Goal: Transaction & Acquisition: Purchase product/service

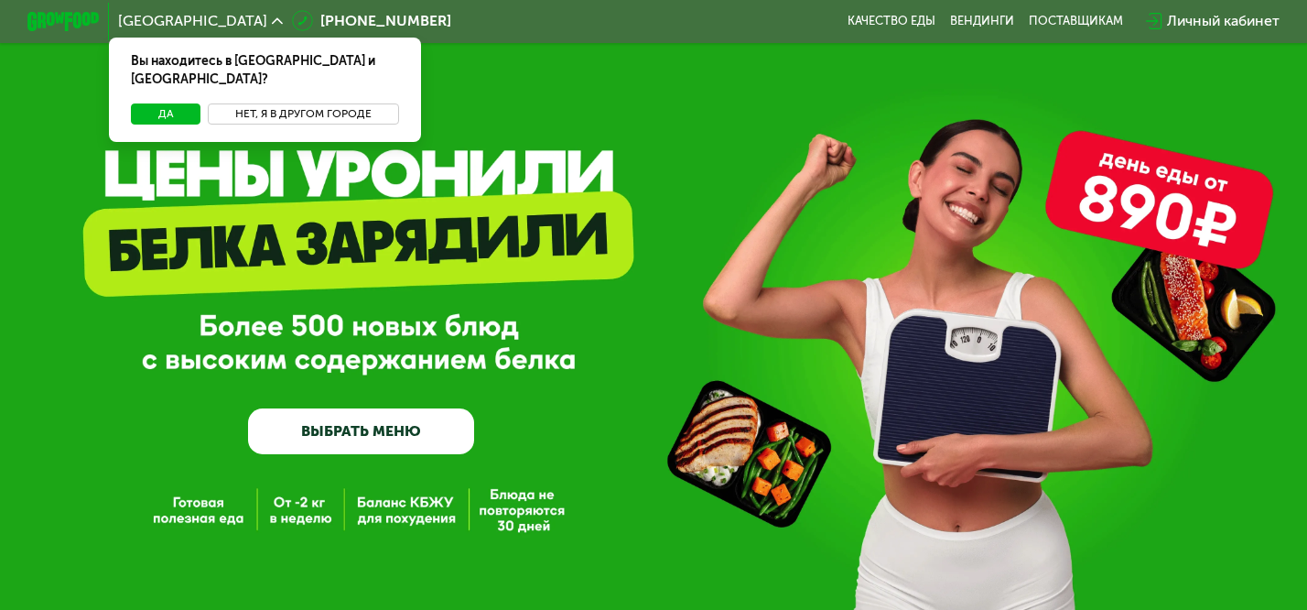
click at [287, 103] on button "Нет, я в другом городе" at bounding box center [303, 114] width 191 height 22
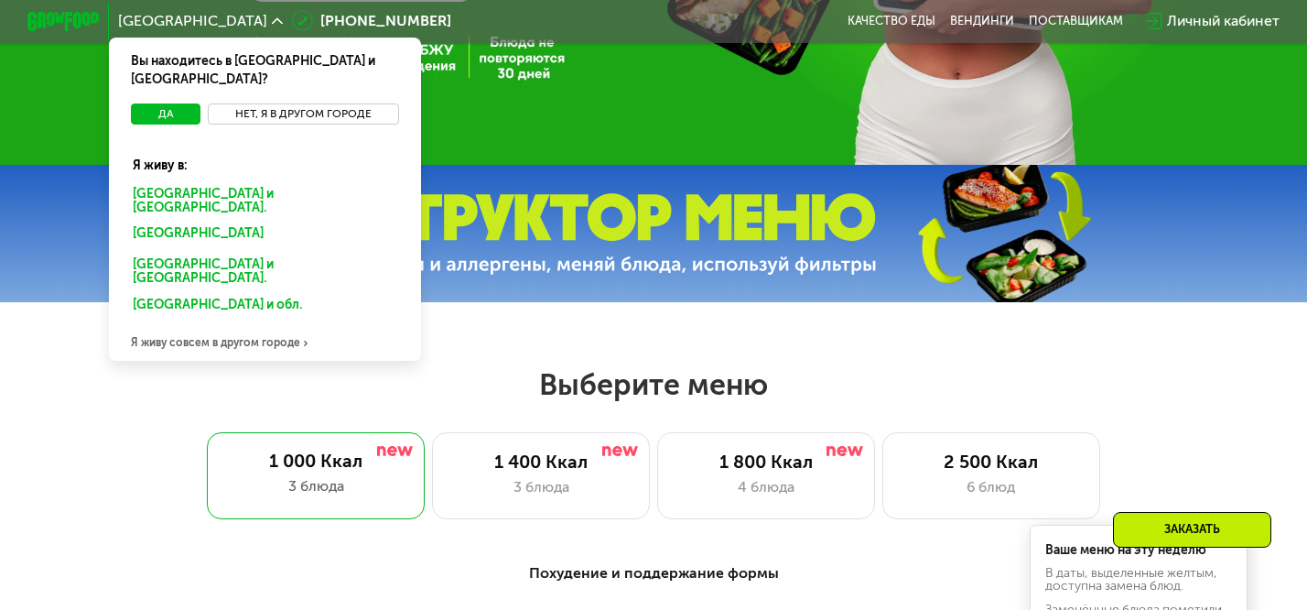
scroll to position [455, 0]
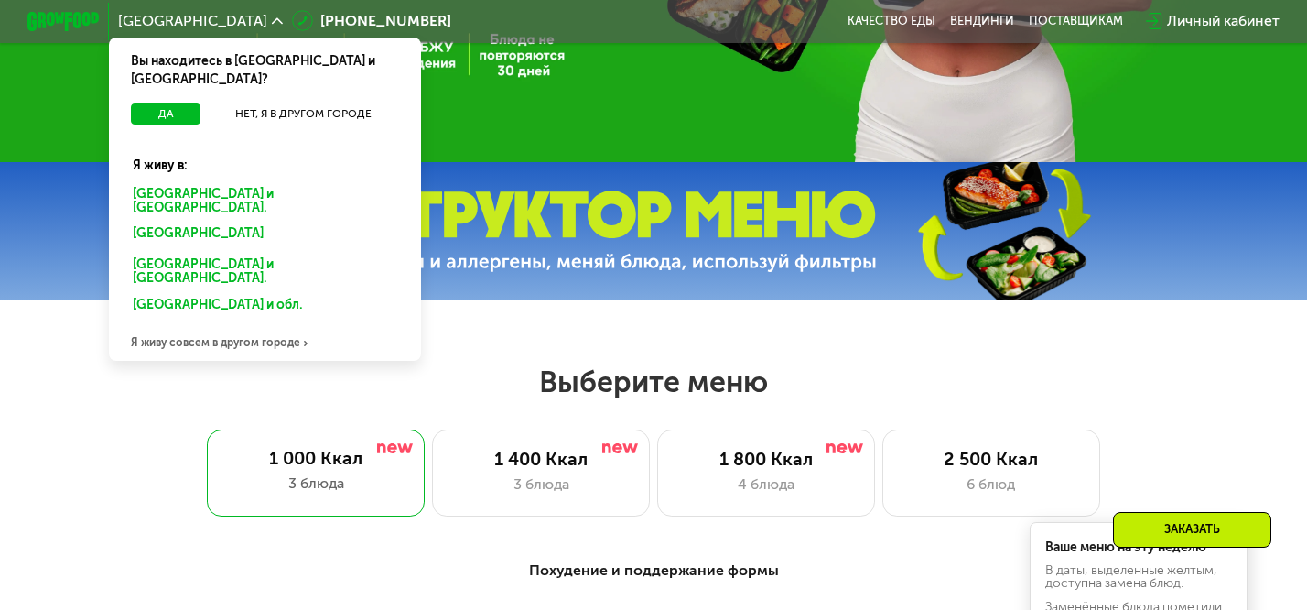
click at [258, 325] on div "Я живу совсем в другом городе" at bounding box center [265, 343] width 312 height 37
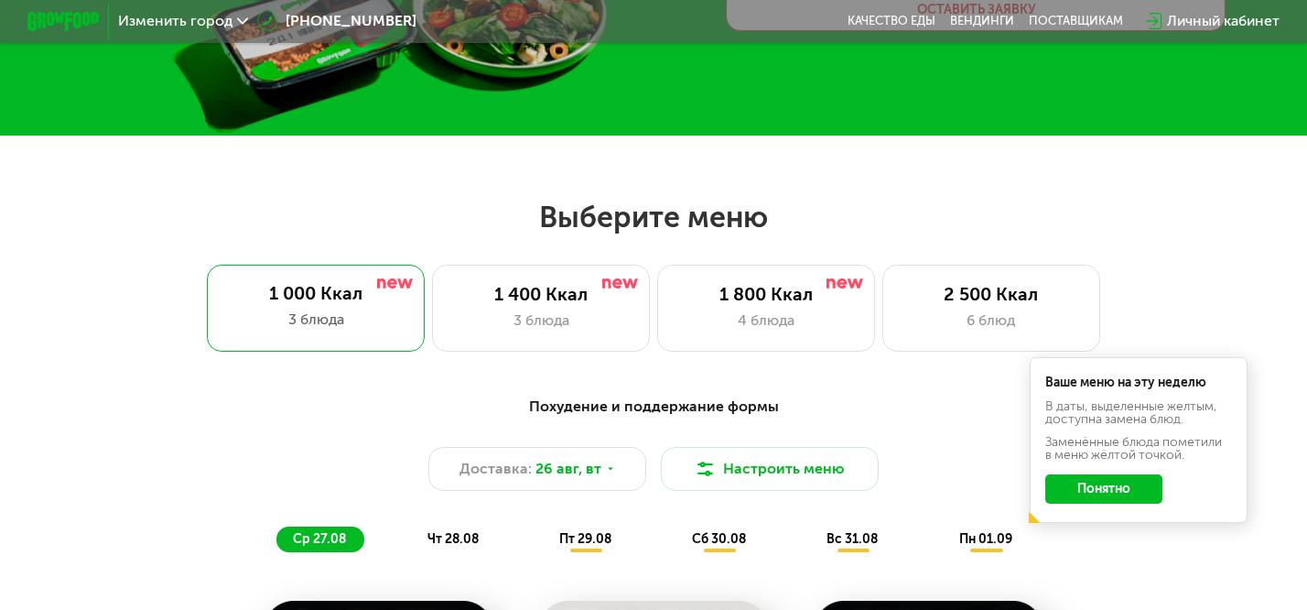
scroll to position [0, 0]
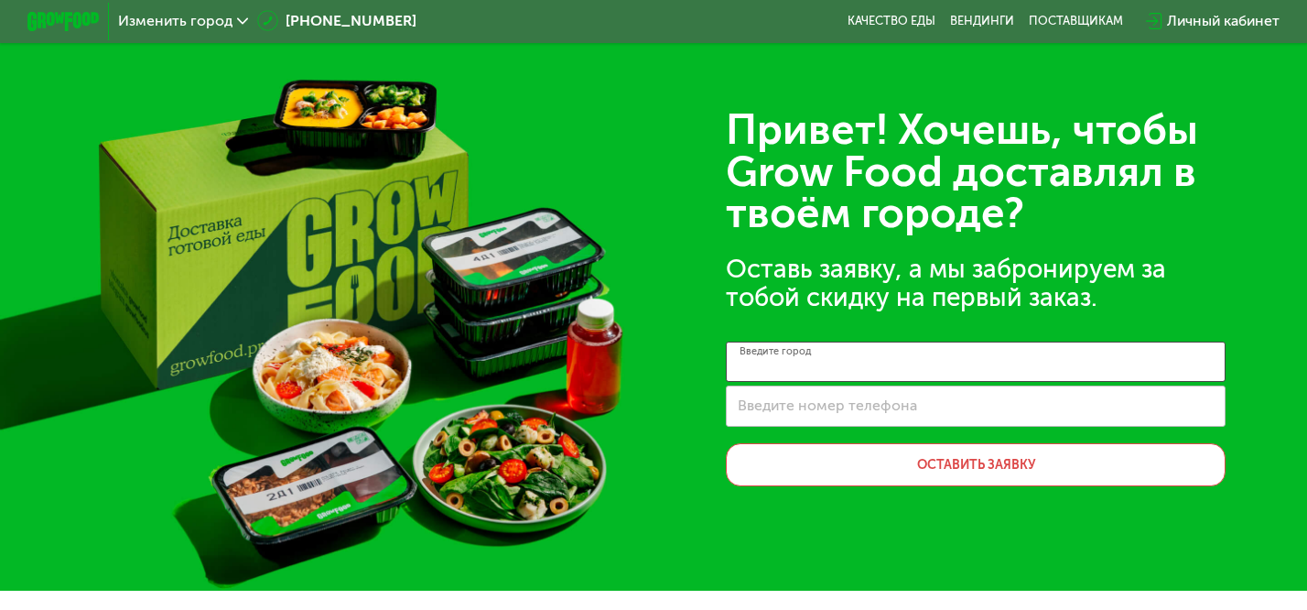
click at [874, 362] on input "Введите город" at bounding box center [975, 361] width 499 height 41
type input "*"
type input "********"
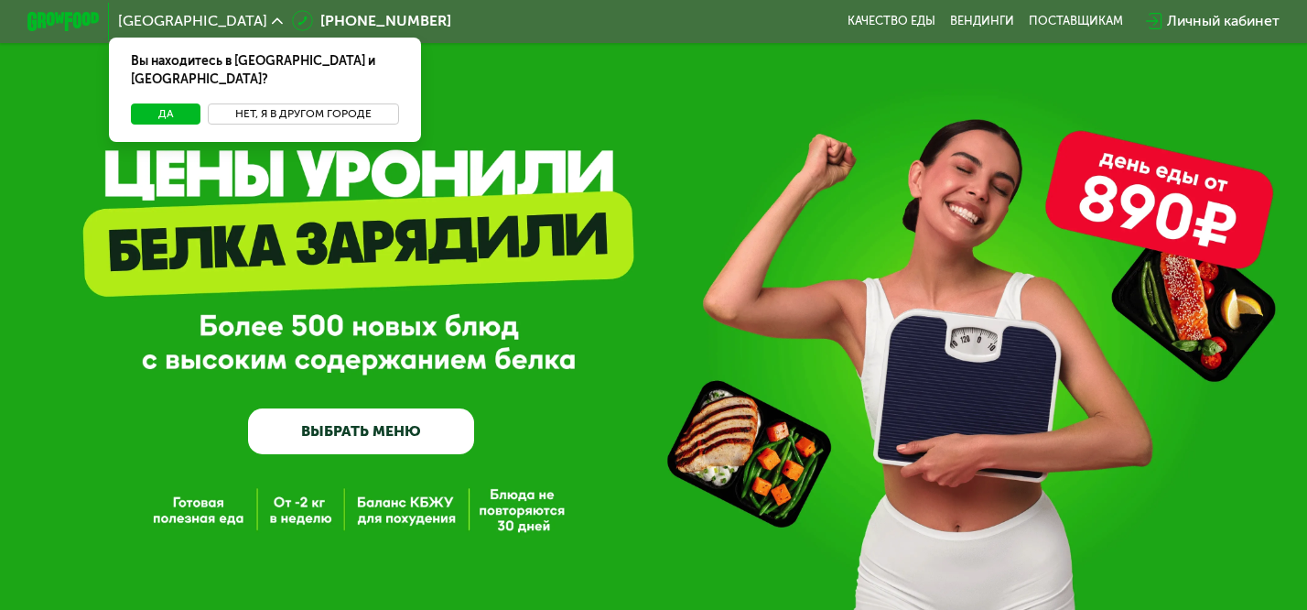
click at [268, 103] on button "Нет, я в другом городе" at bounding box center [303, 114] width 191 height 22
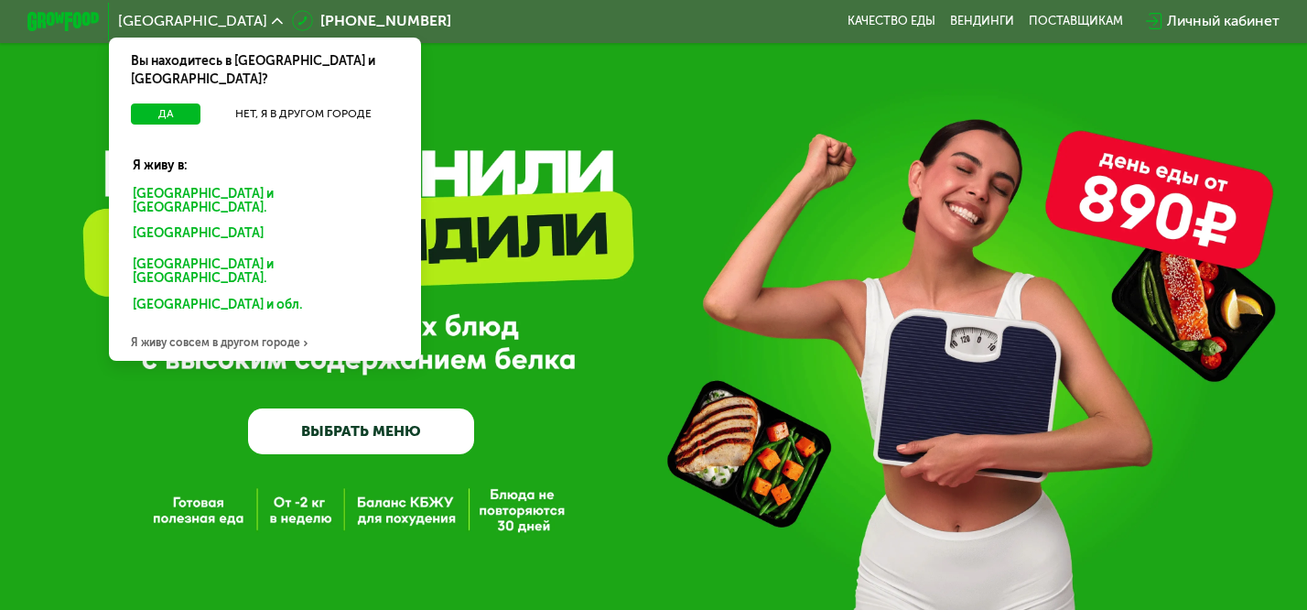
click at [185, 325] on div "Я живу совсем в другом городе" at bounding box center [265, 343] width 312 height 37
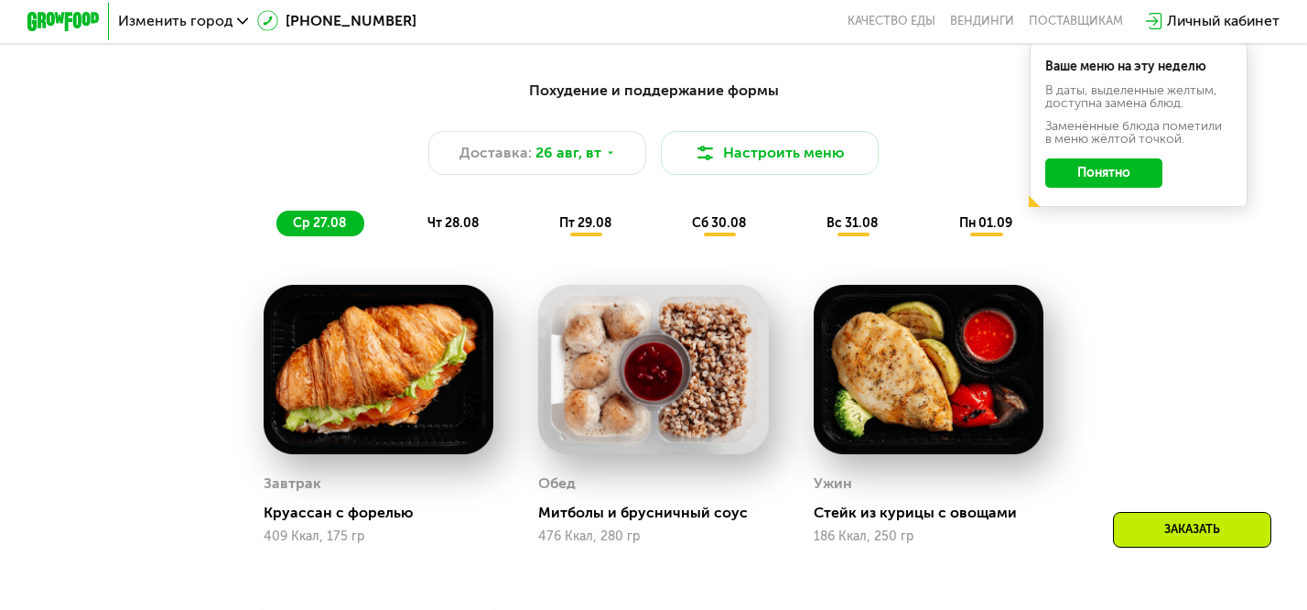
scroll to position [768, 0]
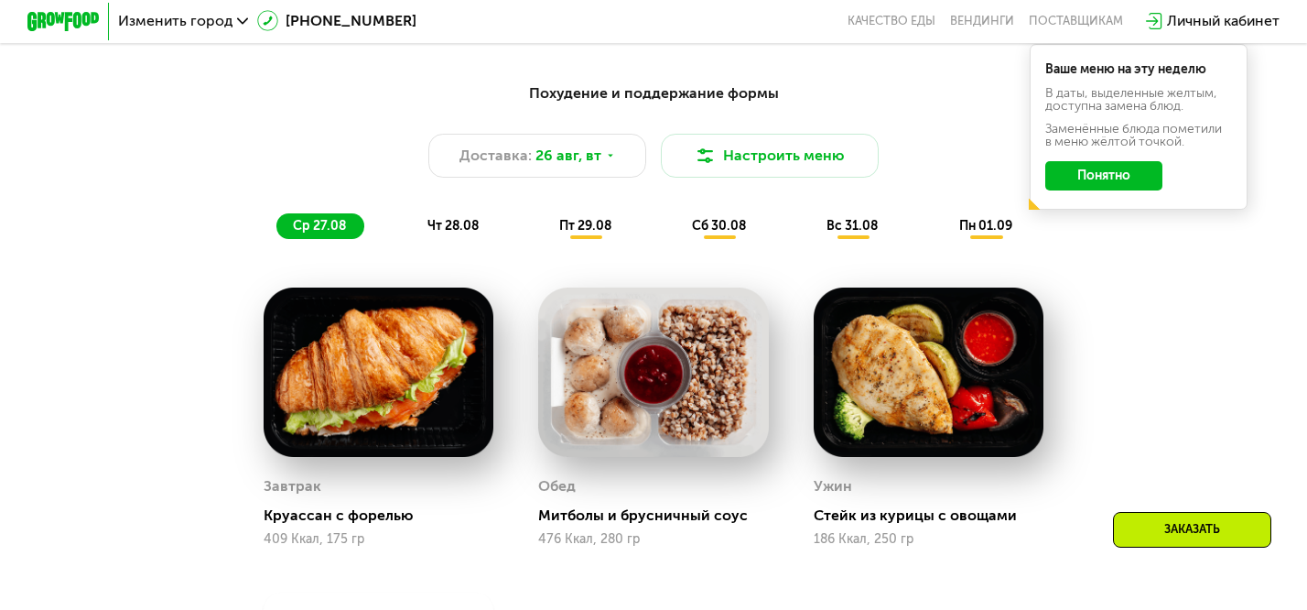
click at [1114, 182] on button "Понятно" at bounding box center [1103, 175] width 116 height 29
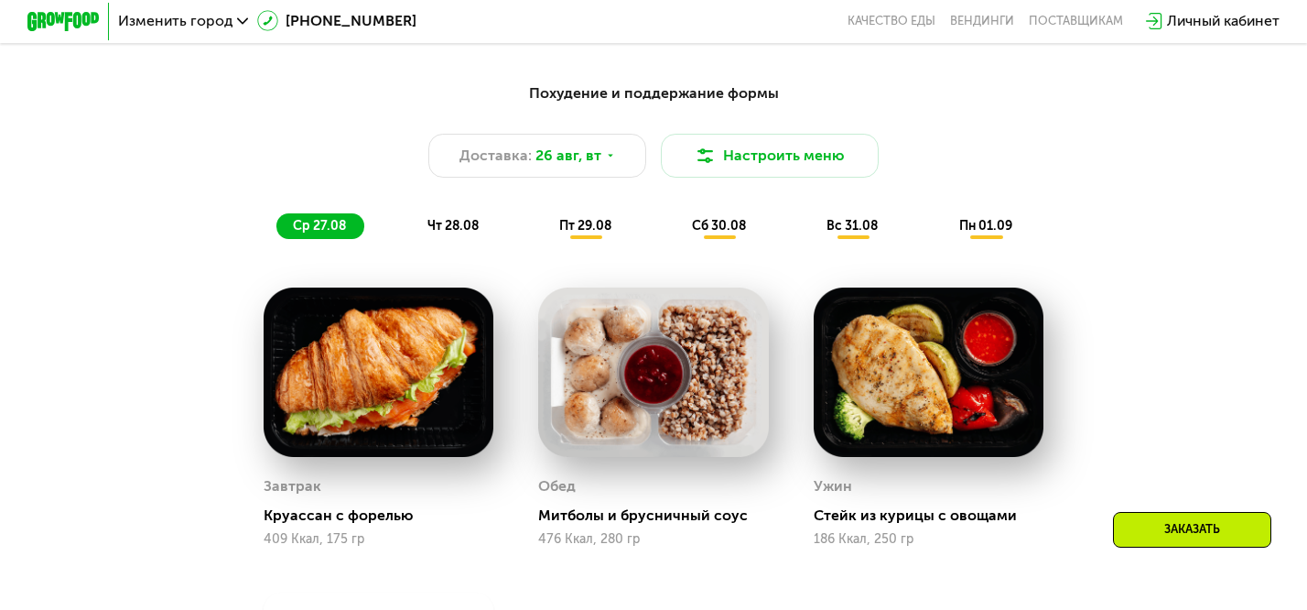
click at [460, 277] on div "Завтрак Круассан с форелью 409 Ккал, 175 гр" at bounding box center [379, 417] width 276 height 305
click at [427, 392] on img at bounding box center [379, 371] width 230 height 169
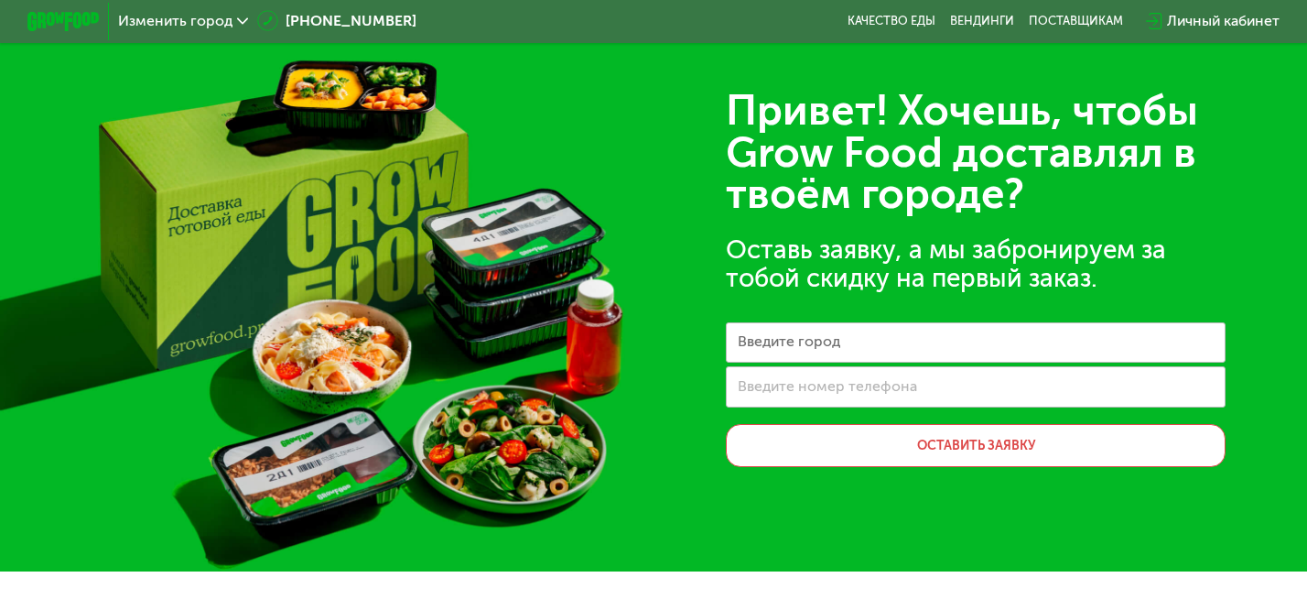
scroll to position [0, 0]
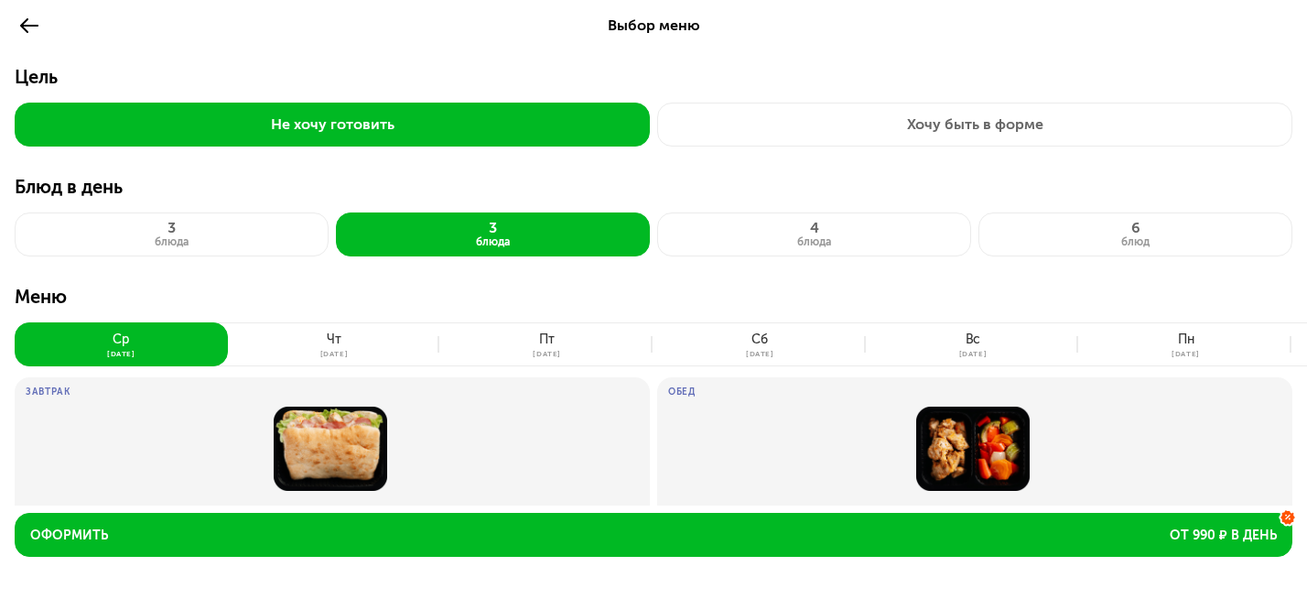
click at [31, 25] on use at bounding box center [29, 25] width 18 height 15
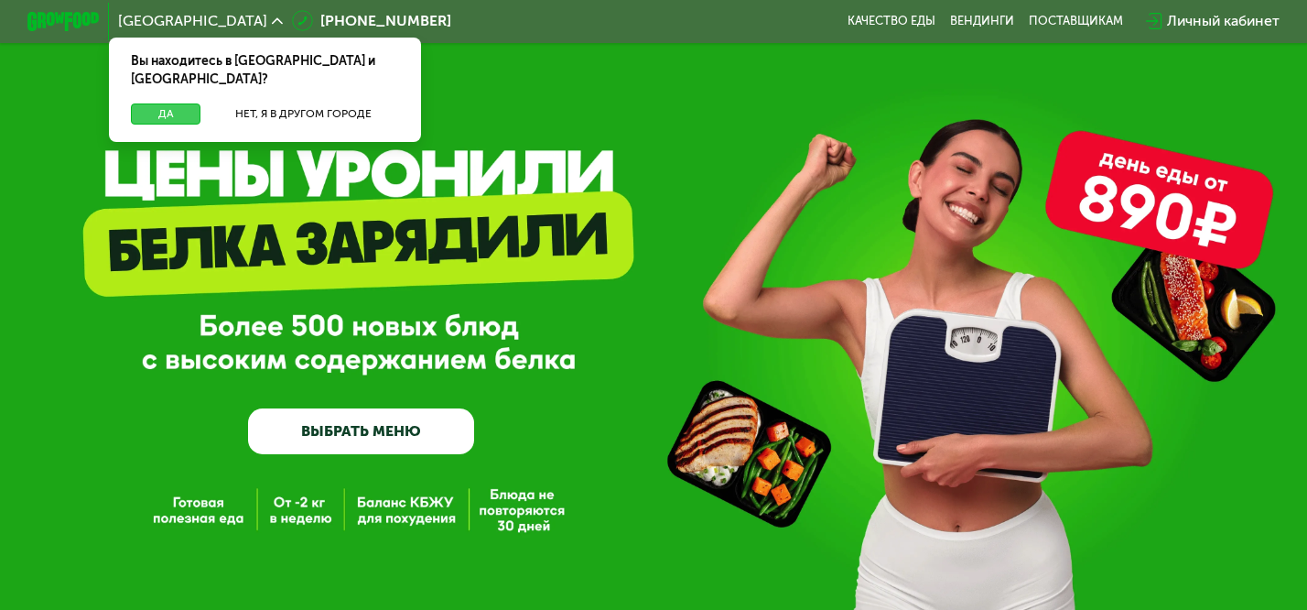
click at [181, 103] on button "Да" at bounding box center [166, 114] width 70 height 22
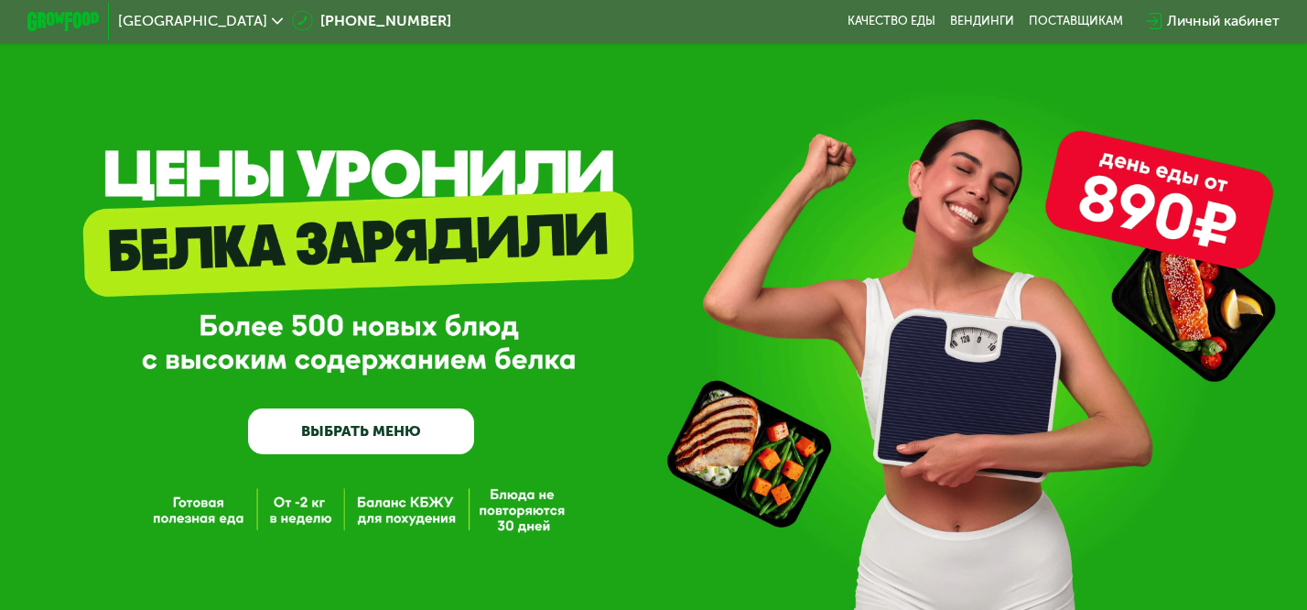
click at [380, 432] on link "ВЫБРАТЬ МЕНЮ" at bounding box center [361, 431] width 226 height 46
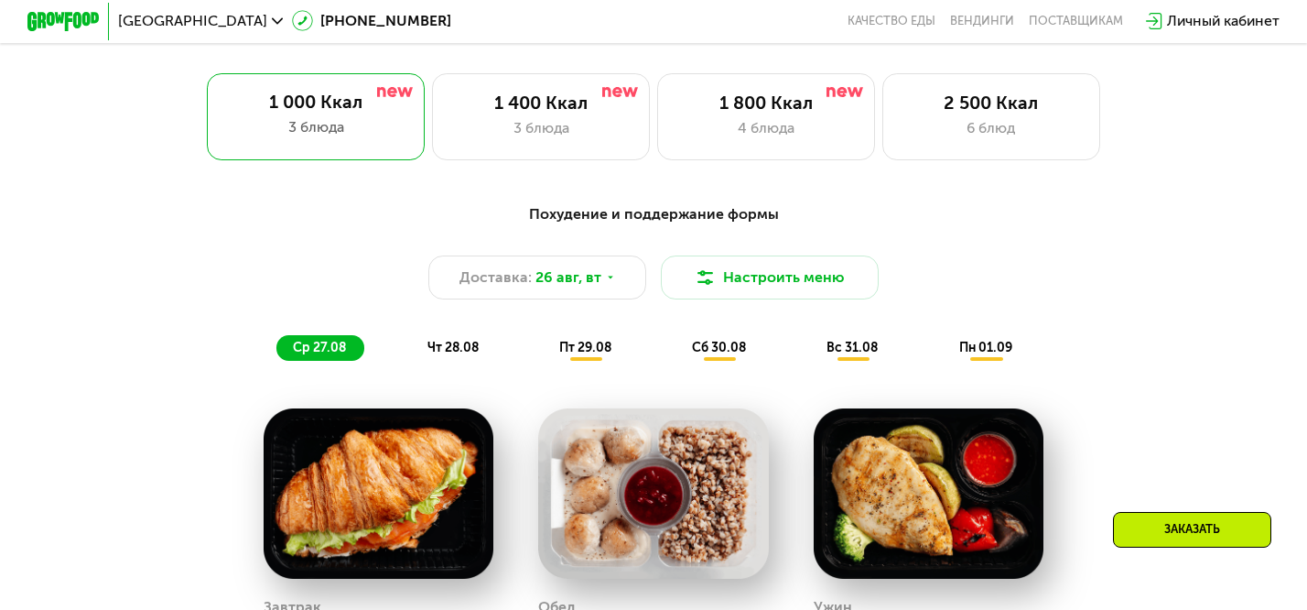
scroll to position [810, 0]
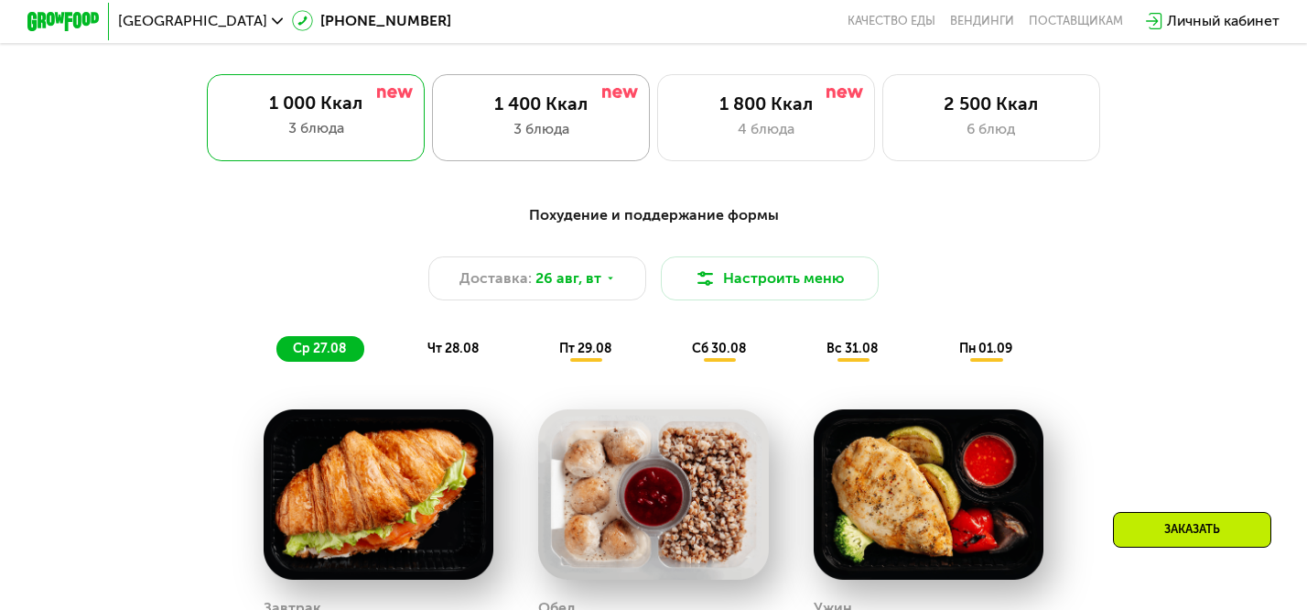
click at [615, 86] on div at bounding box center [620, 93] width 37 height 15
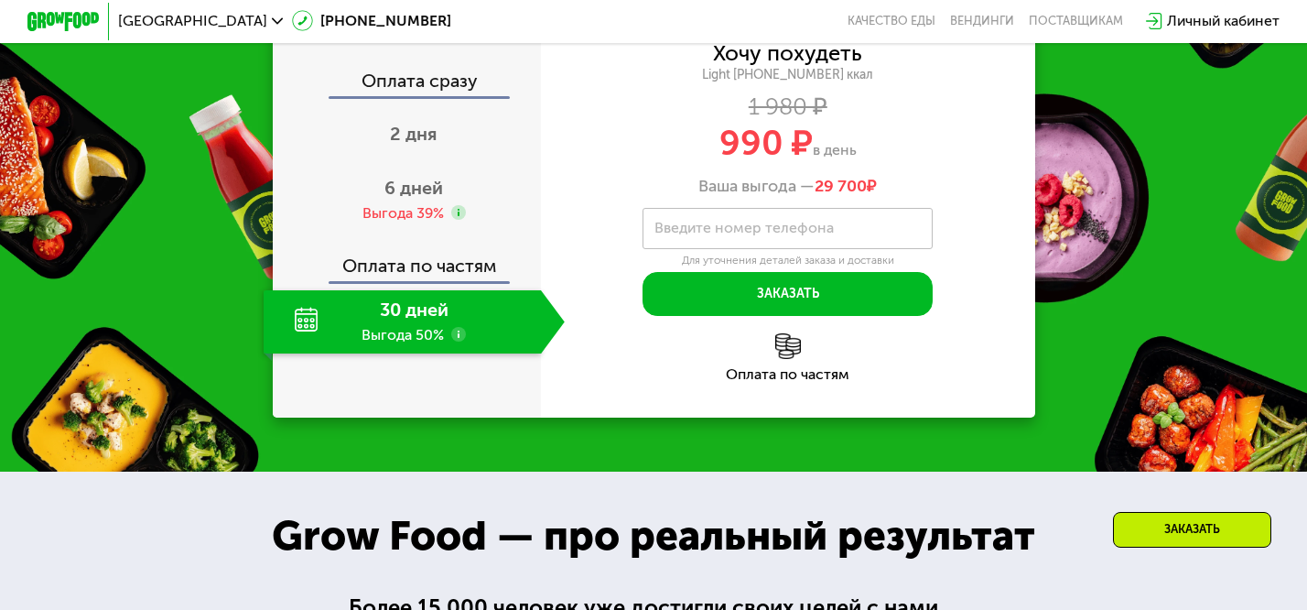
scroll to position [1758, 0]
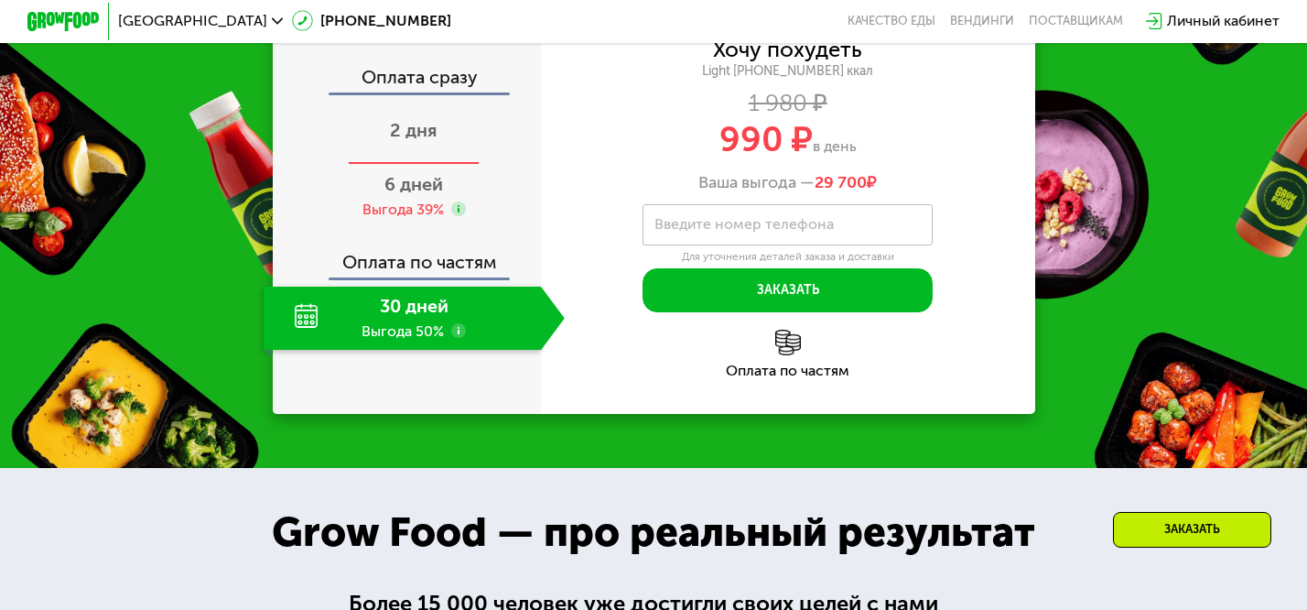
click at [430, 141] on span "2 дня" at bounding box center [414, 130] width 48 height 22
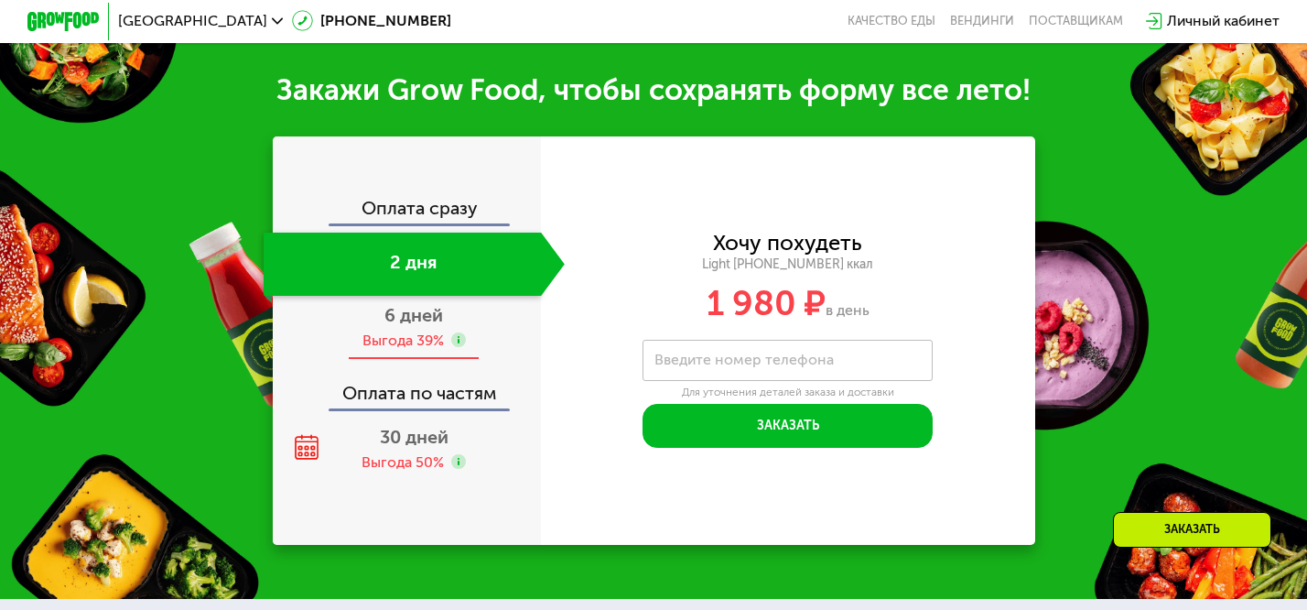
scroll to position [1786, 0]
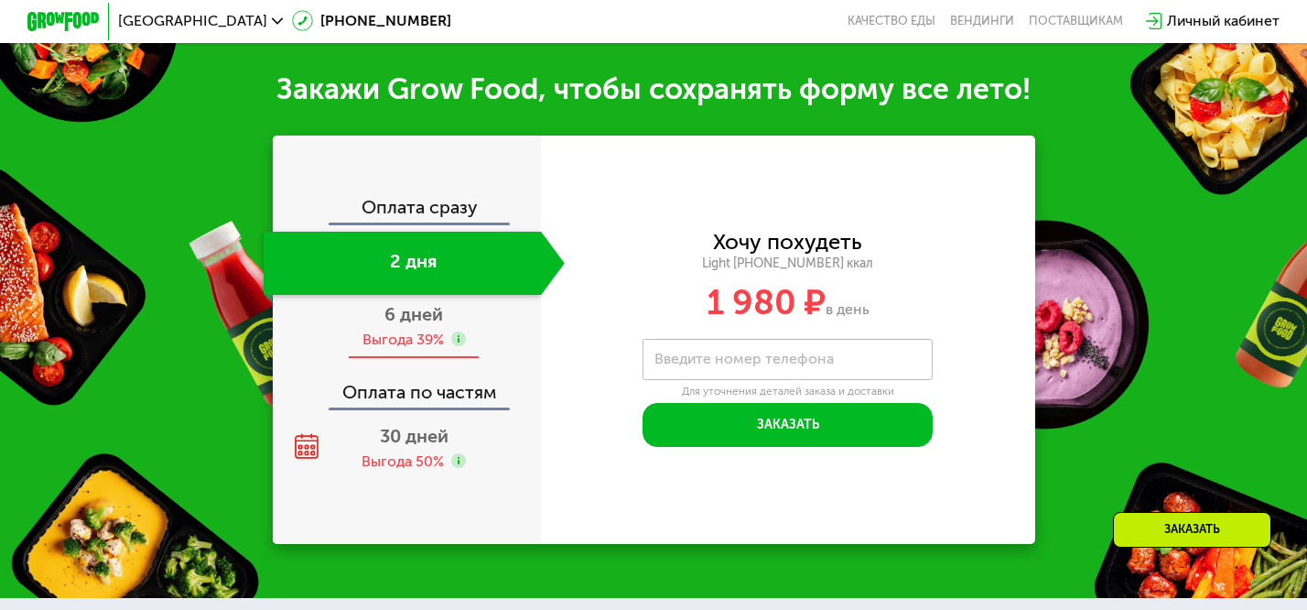
click at [413, 338] on div "Выгода 39%" at bounding box center [402, 340] width 81 height 20
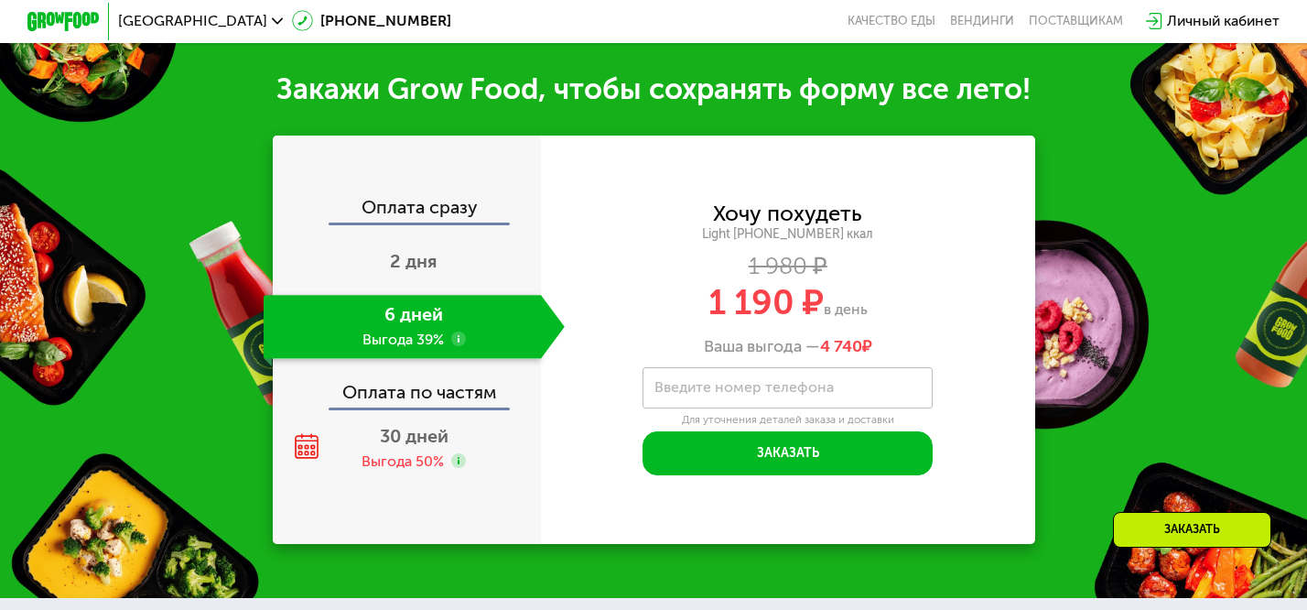
click at [418, 410] on div "Оплата сразу 2 дня 6 дней Выгода 39% Оплата по частям 30 дней Выгода 50%" at bounding box center [407, 339] width 269 height 281
click at [415, 382] on div "Оплата по частям" at bounding box center [407, 386] width 267 height 42
click at [415, 442] on span "30 дней" at bounding box center [414, 436] width 69 height 22
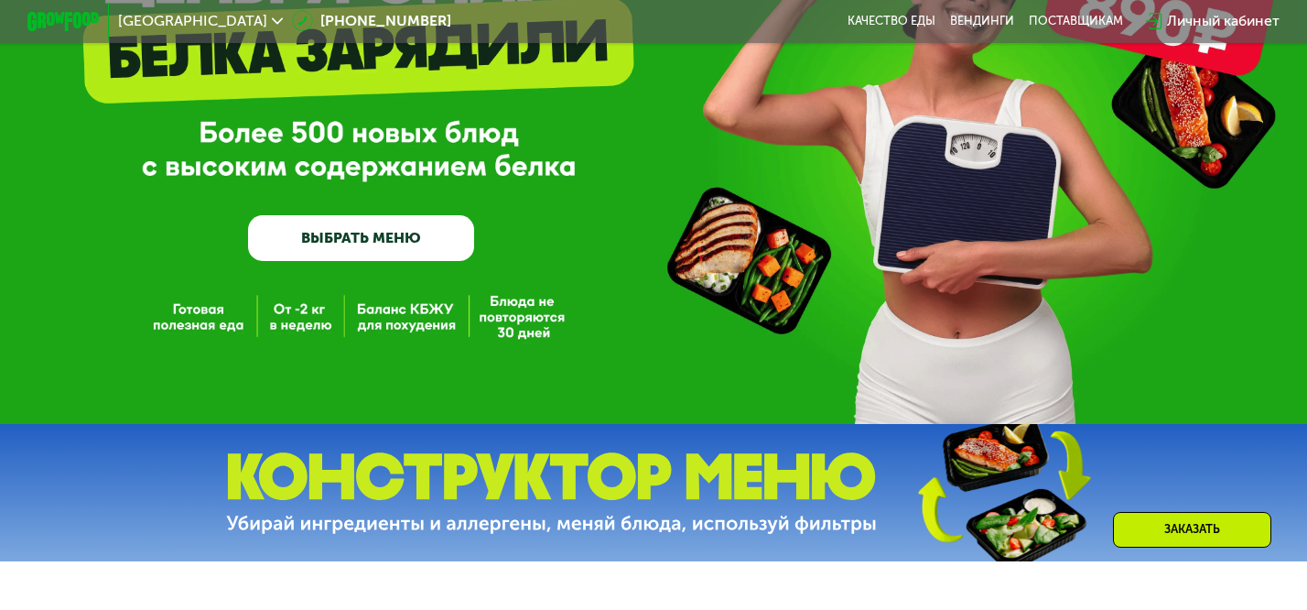
scroll to position [0, 0]
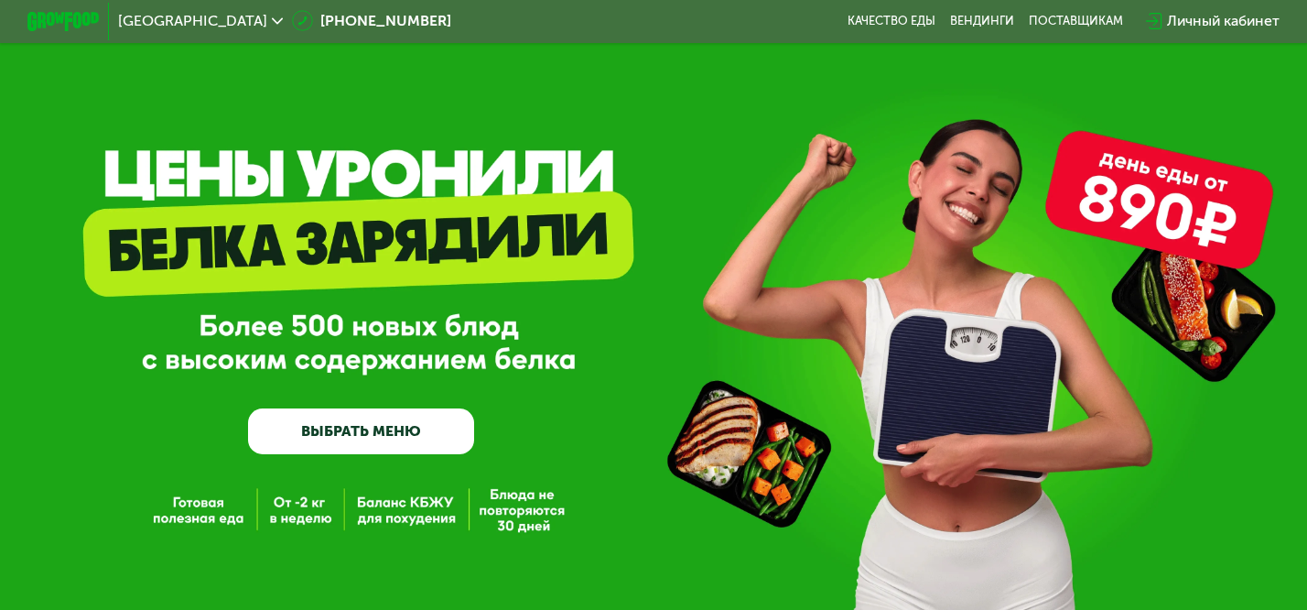
click at [422, 422] on link "ВЫБРАТЬ МЕНЮ" at bounding box center [361, 431] width 226 height 46
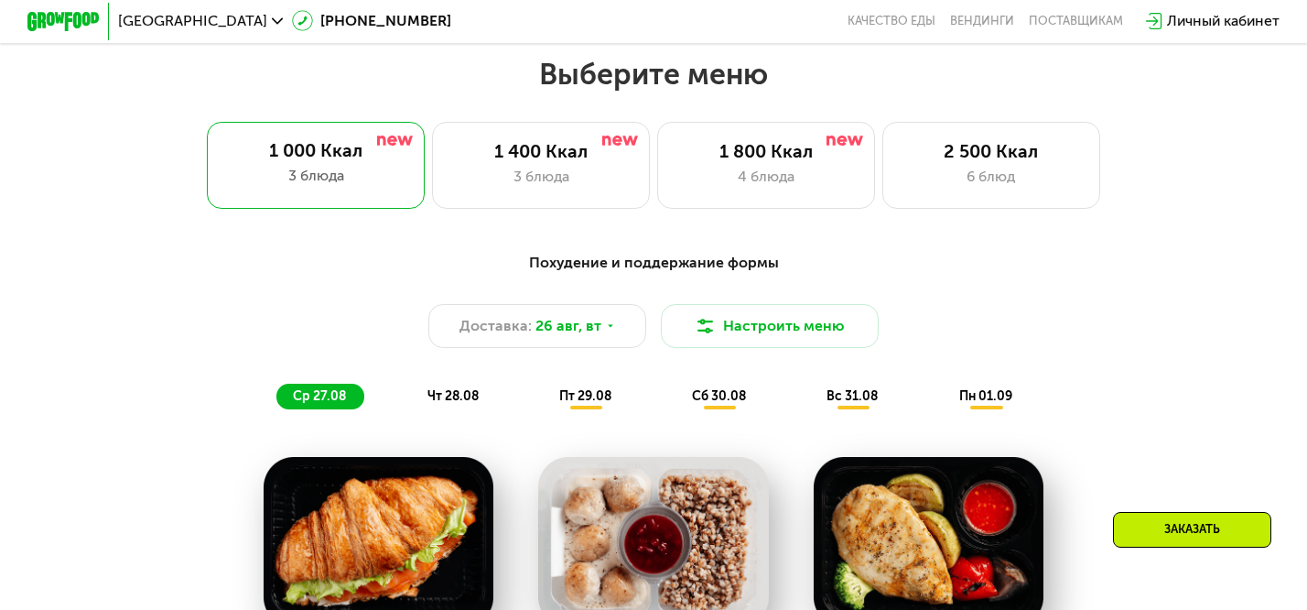
scroll to position [774, 0]
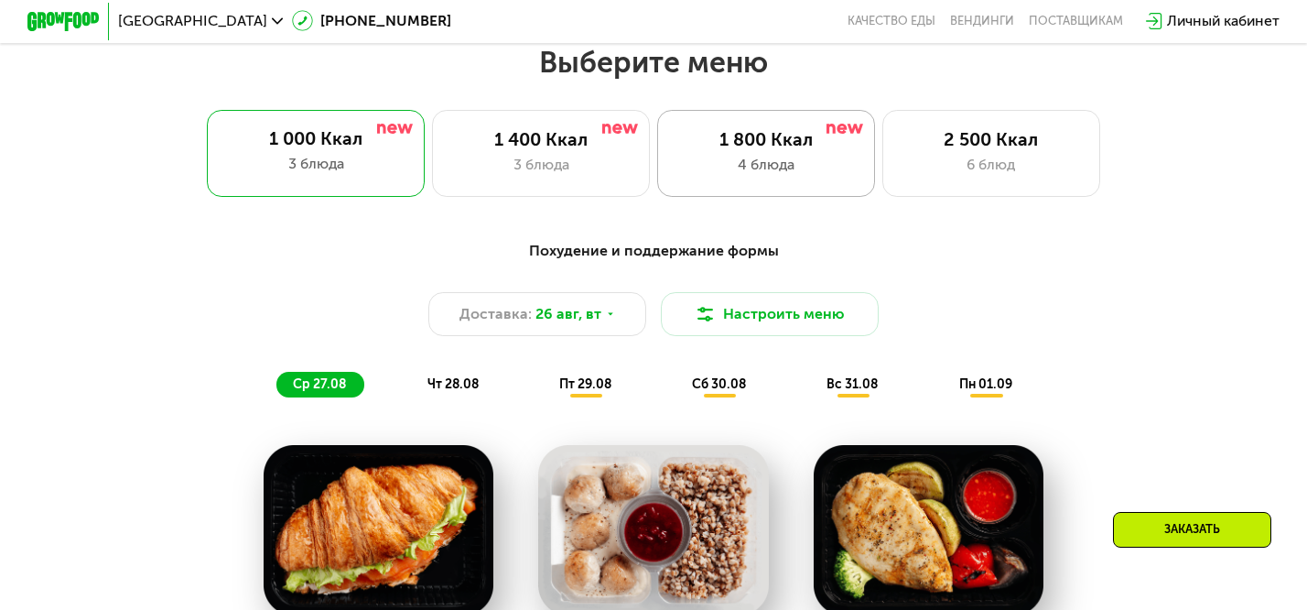
click at [800, 165] on div "4 блюда" at bounding box center [765, 165] width 179 height 22
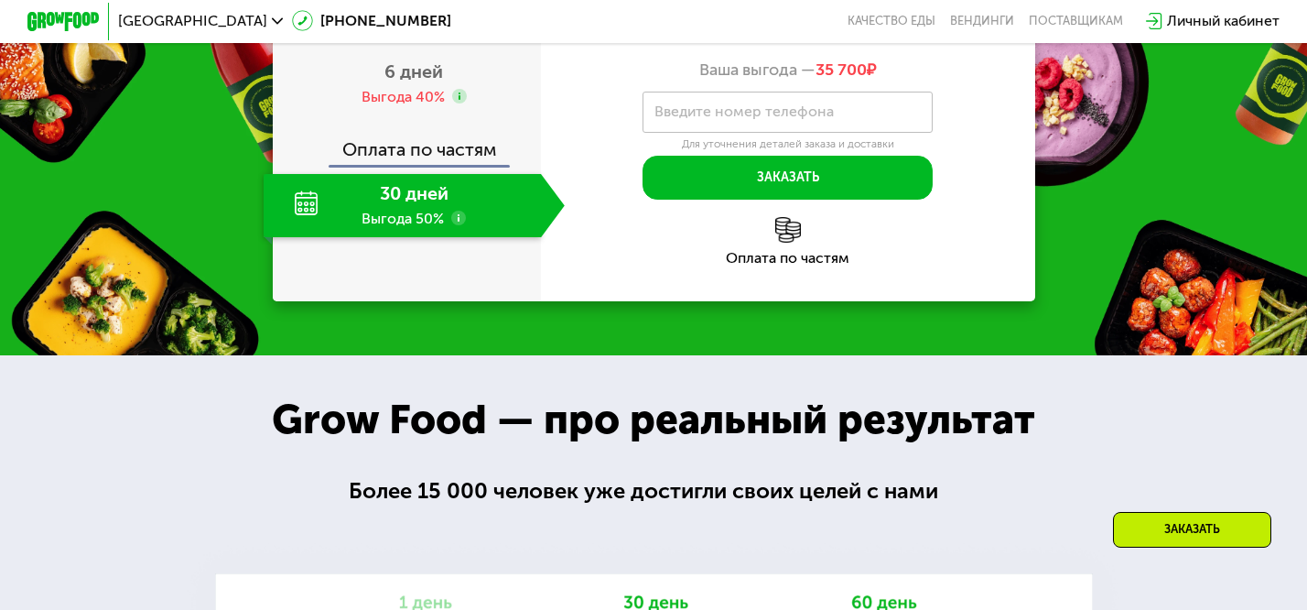
scroll to position [1869, 0]
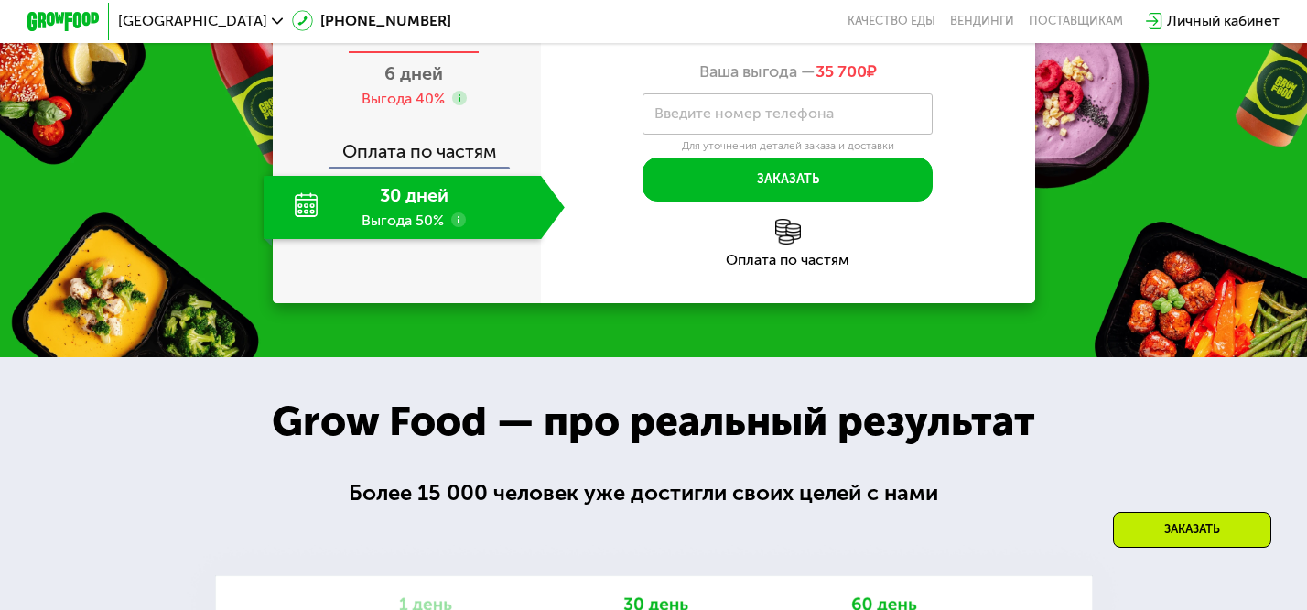
click at [440, 54] on div "2 дня" at bounding box center [414, 22] width 301 height 63
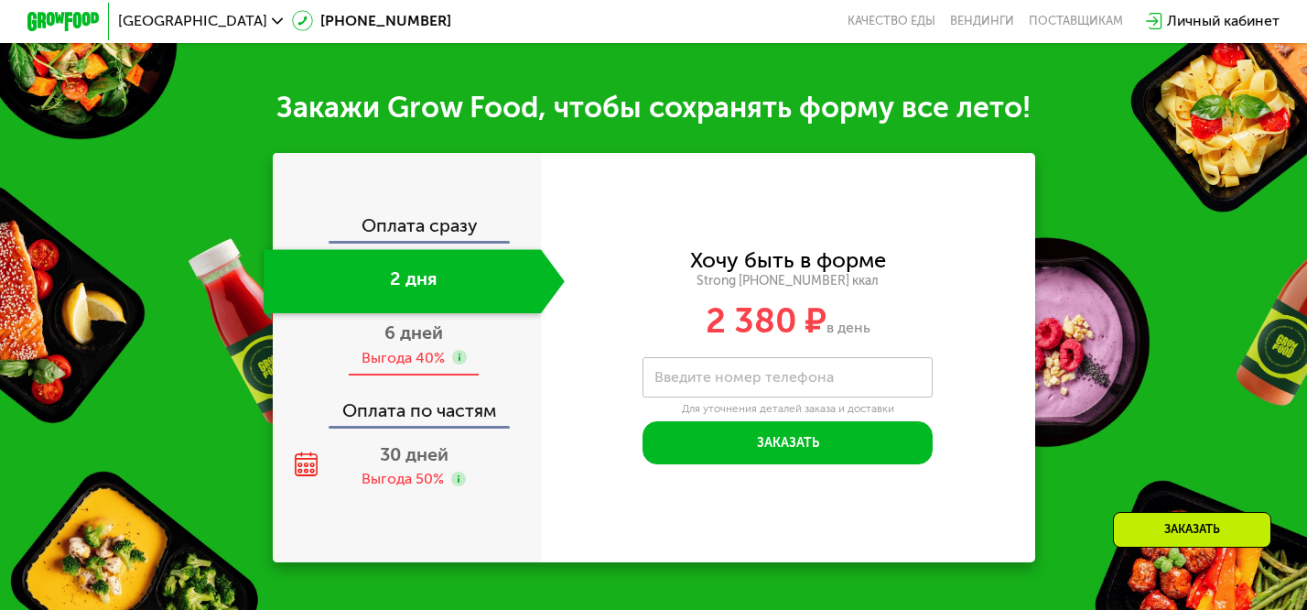
click at [422, 343] on div "6 дней Выгода 40%" at bounding box center [414, 344] width 301 height 63
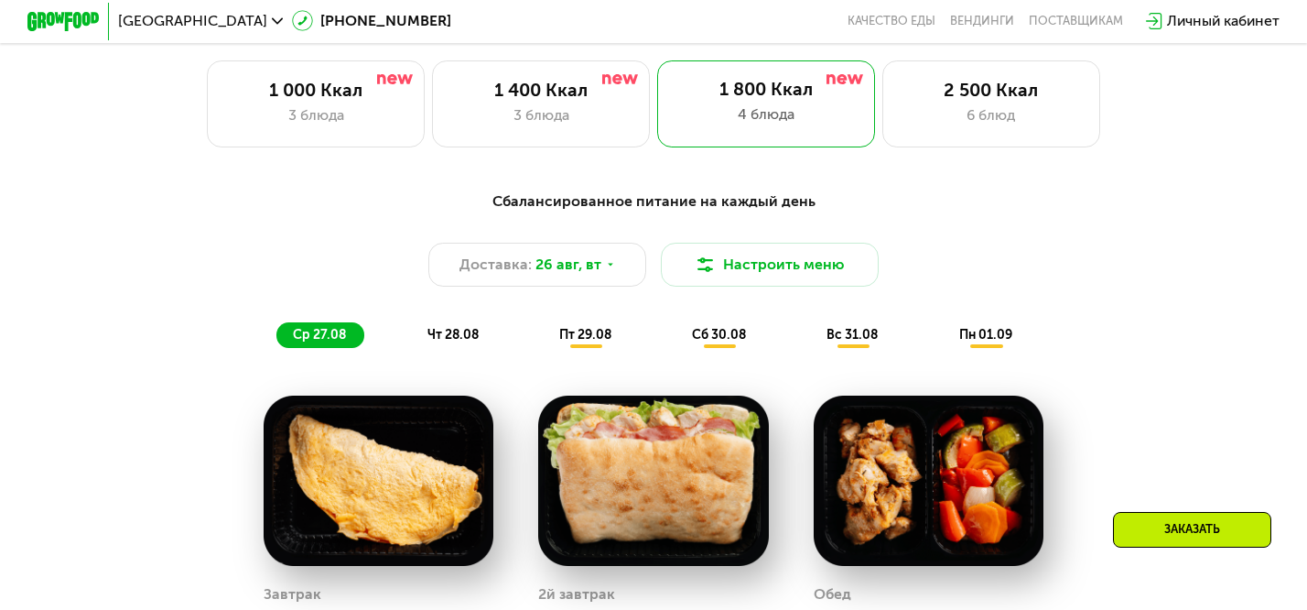
scroll to position [0, 0]
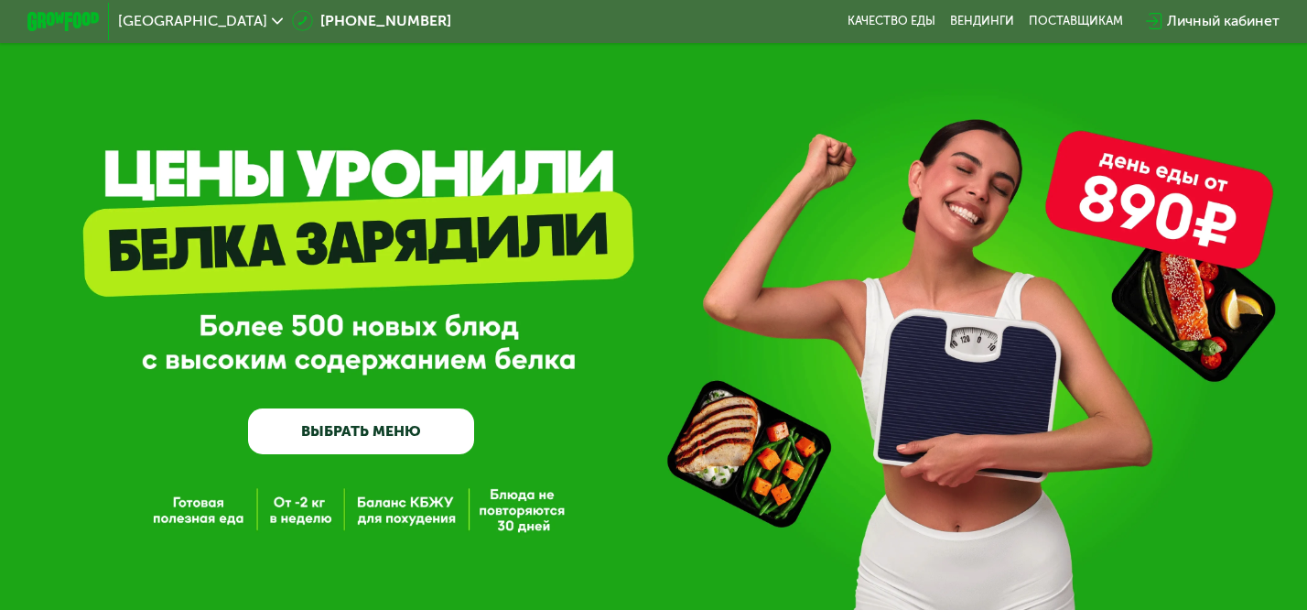
click at [344, 427] on link "ВЫБРАТЬ МЕНЮ" at bounding box center [361, 431] width 226 height 46
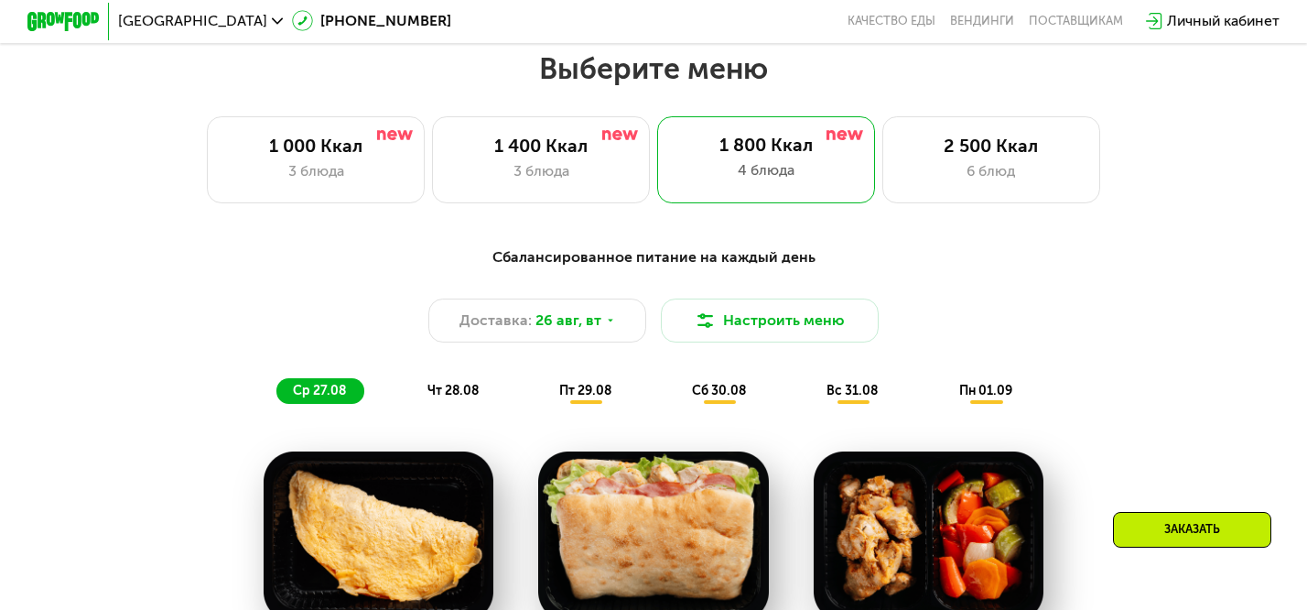
scroll to position [774, 0]
